Goal: Task Accomplishment & Management: Complete application form

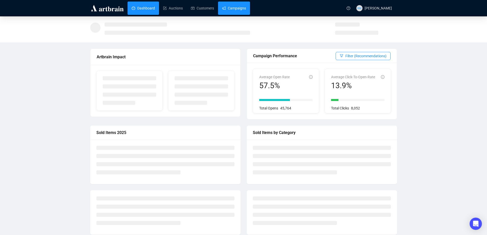
click at [233, 9] on link "Campaigns" at bounding box center [234, 8] width 24 height 13
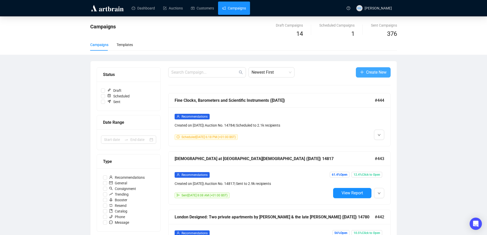
click at [374, 76] on button "Create New" at bounding box center [373, 72] width 35 height 10
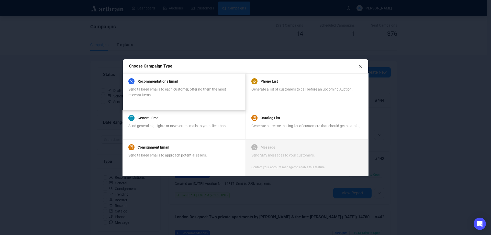
click at [149, 88] on span "Send tailored emails to each customer, offering them the most relevant items." at bounding box center [177, 92] width 98 height 10
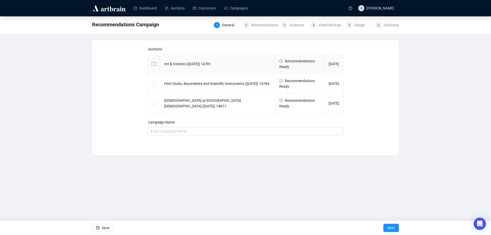
click at [152, 63] on input "checkbox" at bounding box center [154, 64] width 4 height 4
checkbox input "true"
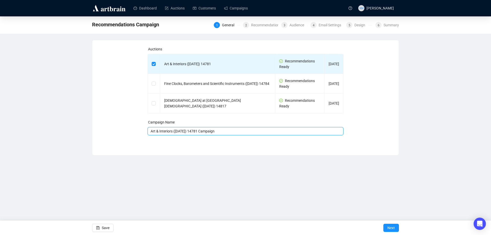
click at [239, 131] on input "Art & Interiors ([DATE]) 14781 Campaign" at bounding box center [246, 131] width 196 height 8
type input "Art & Interiors ([DATE])"
click at [392, 230] on span "Next" at bounding box center [390, 228] width 7 height 14
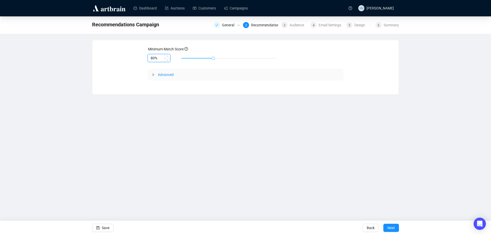
click at [153, 57] on input "80%" at bounding box center [159, 58] width 23 height 8
type input "85%"
click at [390, 225] on span "Next" at bounding box center [390, 228] width 7 height 14
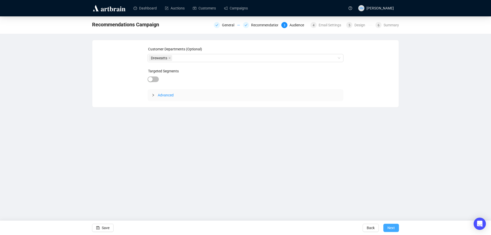
click at [398, 228] on button "Next" at bounding box center [391, 228] width 16 height 8
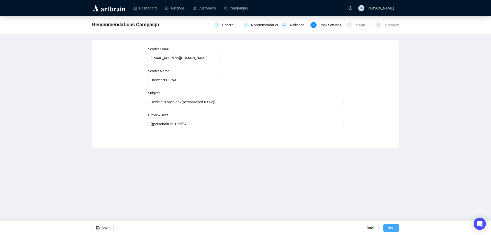
click at [389, 225] on span "Next" at bounding box center [390, 228] width 7 height 14
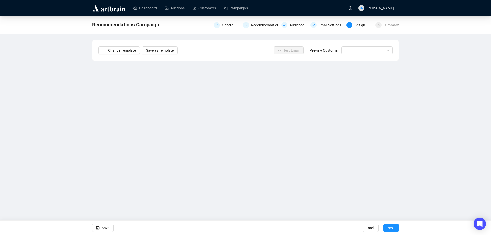
click at [466, 106] on div "Recommendations Campaign General Recommendations Audience Email Settings 5 Desi…" at bounding box center [245, 111] width 491 height 190
click at [102, 227] on button "Save" at bounding box center [102, 228] width 21 height 8
click at [106, 226] on span "Save" at bounding box center [106, 228] width 8 height 14
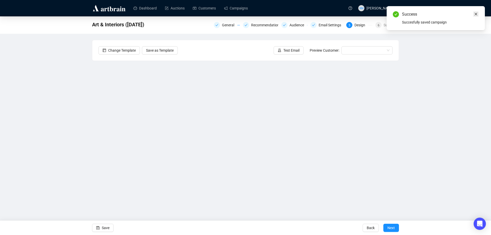
click at [476, 14] on icon "close" at bounding box center [476, 14] width 4 height 4
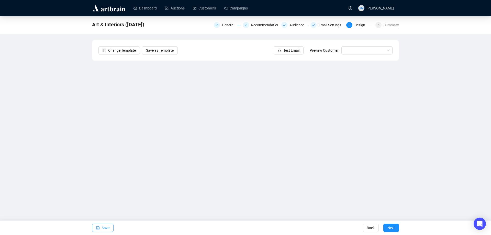
click at [111, 227] on button "Save" at bounding box center [102, 228] width 21 height 8
click at [82, 151] on div "Art & Interiors ([DATE]) General Recommendations Audience Email Settings 5 Desi…" at bounding box center [245, 111] width 491 height 190
click at [289, 52] on span "Test Email" at bounding box center [291, 51] width 16 height 6
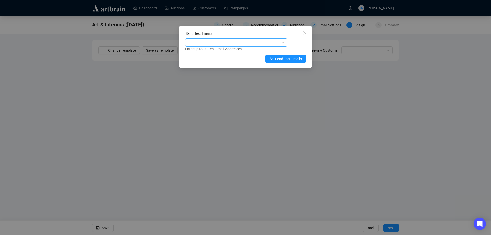
click at [243, 44] on div at bounding box center [233, 42] width 95 height 7
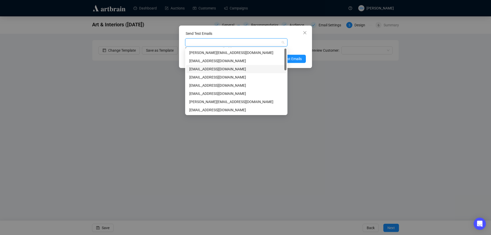
click at [214, 68] on div "[EMAIL_ADDRESS][DOMAIN_NAME]" at bounding box center [236, 69] width 94 height 6
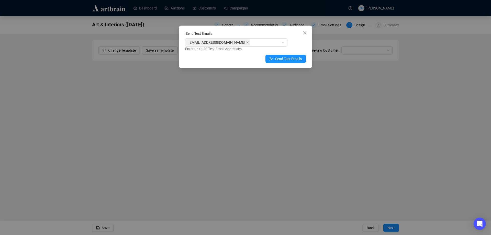
click at [290, 46] on div "Enter up to 20 Test Email Addresses" at bounding box center [245, 49] width 121 height 6
click at [293, 56] on button "Send Test Emails" at bounding box center [285, 59] width 40 height 8
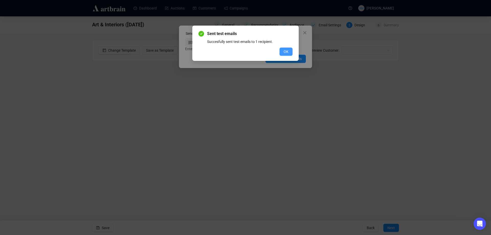
click at [283, 51] on button "OK" at bounding box center [285, 52] width 13 height 8
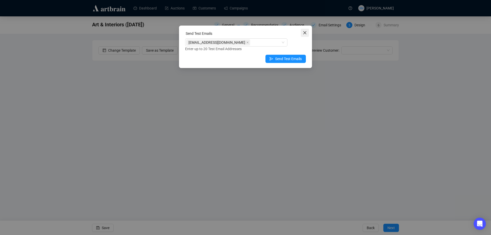
click at [307, 33] on icon "close" at bounding box center [305, 33] width 4 height 4
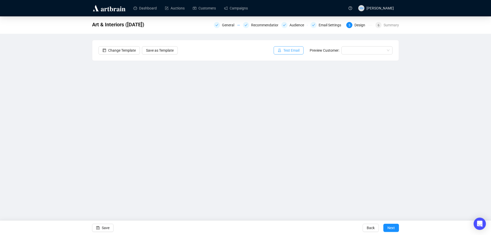
click at [294, 51] on span "Test Email" at bounding box center [291, 51] width 16 height 6
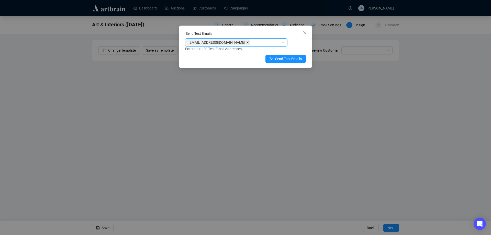
click at [246, 43] on icon "close" at bounding box center [247, 42] width 3 height 3
click at [230, 43] on div at bounding box center [233, 42] width 95 height 7
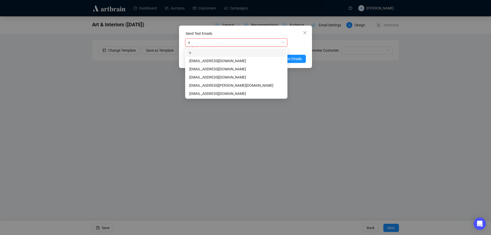
type input "vb"
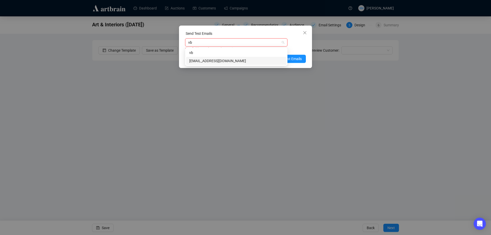
click at [219, 59] on div "[EMAIL_ADDRESS][DOMAIN_NAME]" at bounding box center [236, 61] width 94 height 6
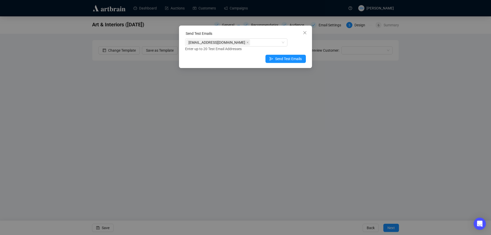
click at [293, 43] on div "[EMAIL_ADDRESS][DOMAIN_NAME] Enter up to 20 Test Email Addresses" at bounding box center [245, 44] width 121 height 13
click at [297, 59] on span "Send Test Emails" at bounding box center [288, 59] width 27 height 6
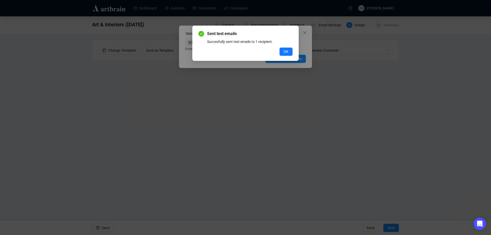
click at [460, 86] on div "Sent test emails Succesfully sent test emails to 1 recipient. OK" at bounding box center [245, 117] width 491 height 235
click at [288, 52] on span "OK" at bounding box center [286, 52] width 5 height 6
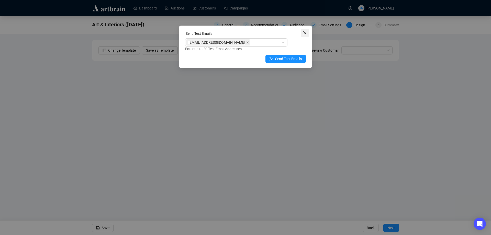
click at [301, 33] on span "Close" at bounding box center [305, 33] width 8 height 4
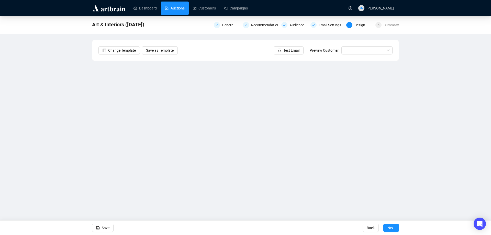
click at [184, 9] on link "Auctions" at bounding box center [175, 8] width 20 height 13
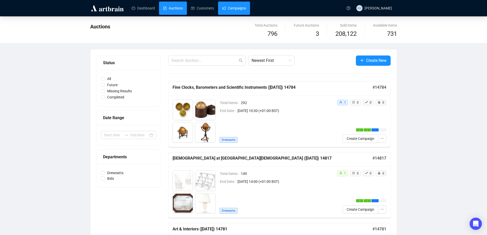
click at [234, 7] on link "Campaigns" at bounding box center [234, 8] width 24 height 13
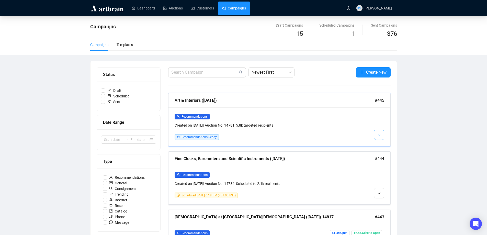
click at [378, 138] on span "button" at bounding box center [379, 134] width 3 height 6
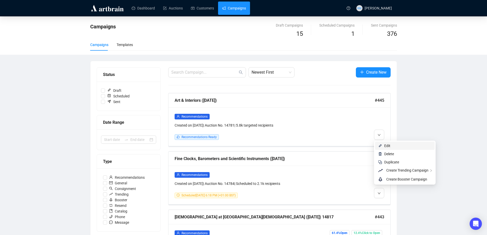
click at [388, 146] on span "Edit" at bounding box center [387, 146] width 6 height 4
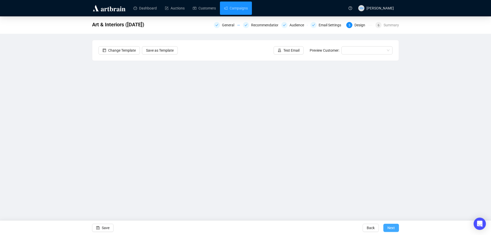
click at [395, 228] on span "Next" at bounding box center [390, 228] width 7 height 14
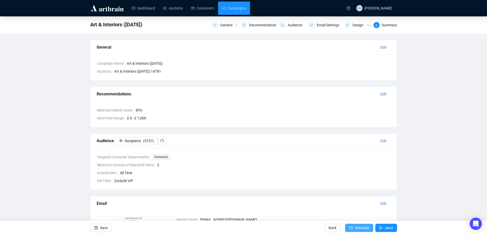
click at [365, 227] on span "Schedule" at bounding box center [362, 228] width 14 height 14
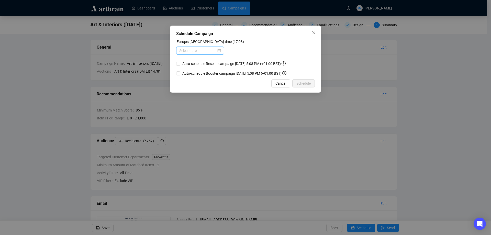
click at [219, 52] on div at bounding box center [200, 51] width 42 height 6
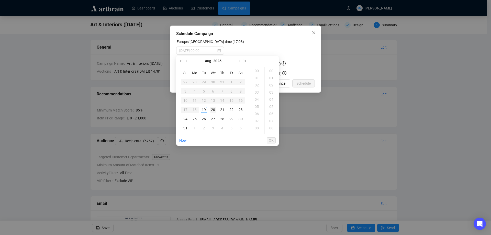
click at [214, 109] on div "20" at bounding box center [213, 110] width 6 height 6
click at [259, 122] on div "18" at bounding box center [257, 122] width 12 height 7
click at [272, 123] on div "18" at bounding box center [272, 122] width 12 height 7
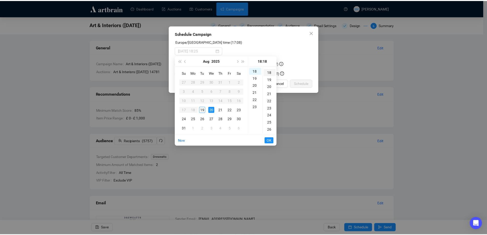
scroll to position [129, 0]
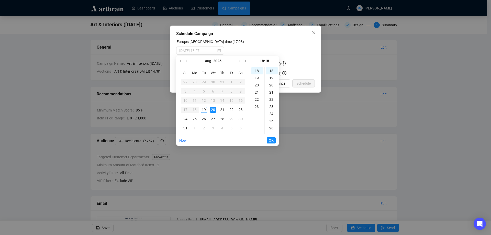
type input "[DATE] 18:18"
click at [274, 139] on button "OK" at bounding box center [271, 140] width 9 height 6
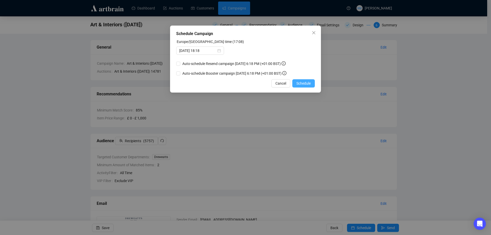
click at [310, 82] on span "Schedule" at bounding box center [303, 84] width 14 height 6
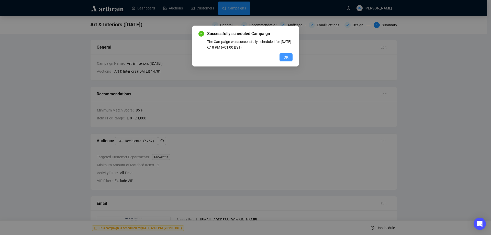
click at [290, 57] on button "OK" at bounding box center [285, 57] width 13 height 8
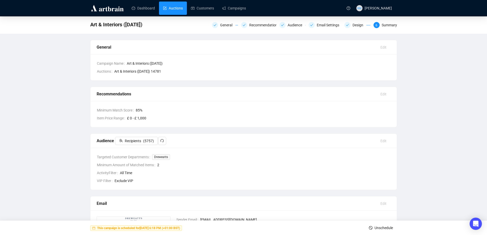
click at [176, 9] on link "Auctions" at bounding box center [173, 8] width 20 height 13
